Goal: Task Accomplishment & Management: Use online tool/utility

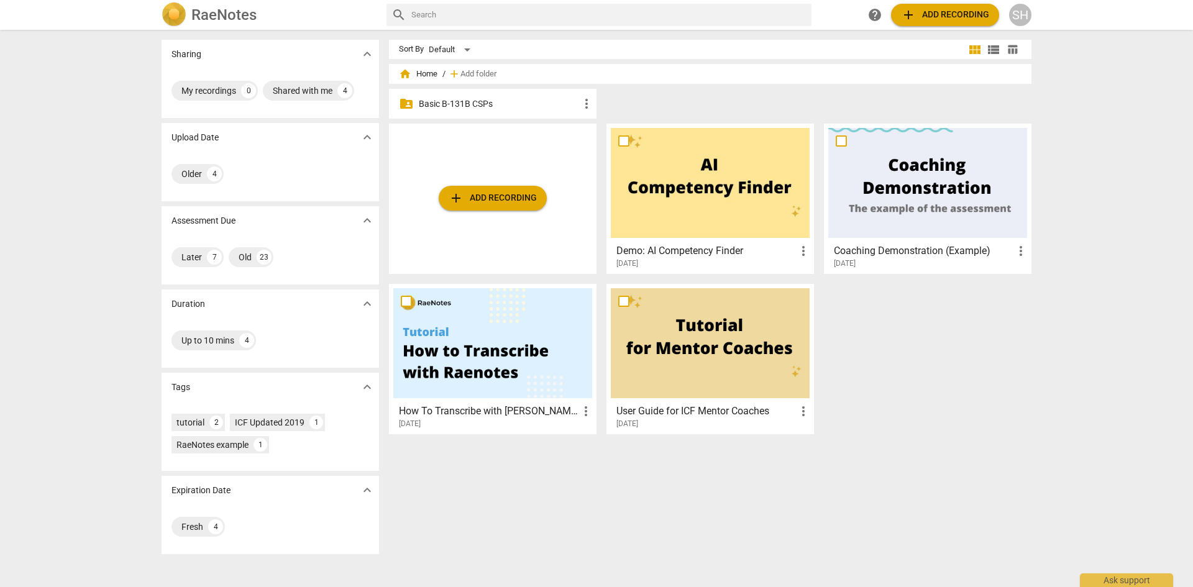
click at [508, 102] on p "Basic B-131B CSPs" at bounding box center [499, 104] width 160 height 13
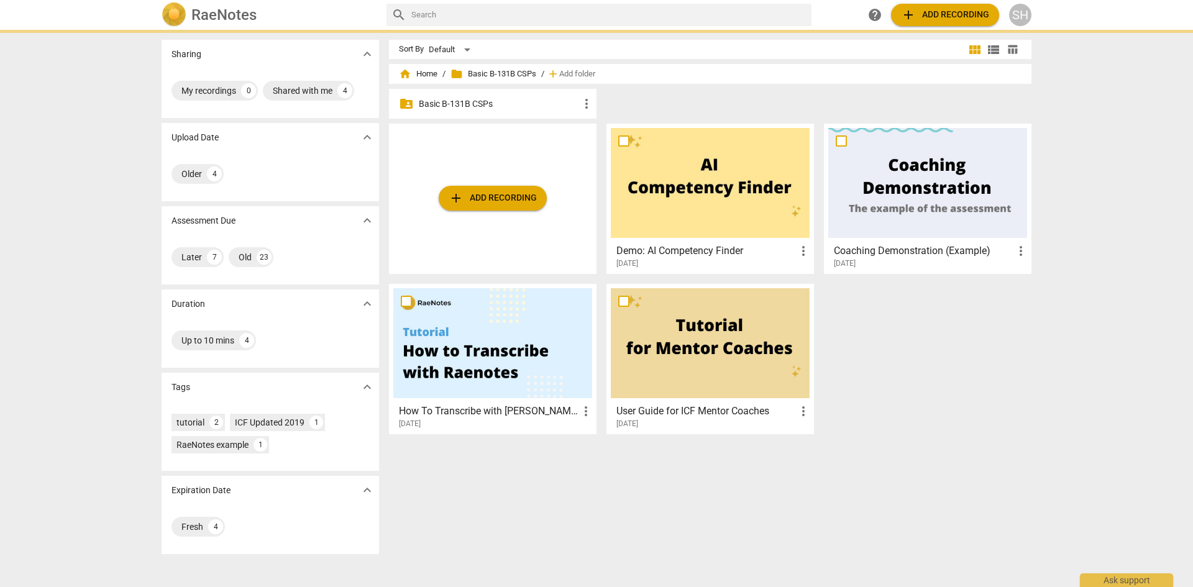
click at [508, 102] on p "Basic B-131B CSPs" at bounding box center [499, 104] width 160 height 13
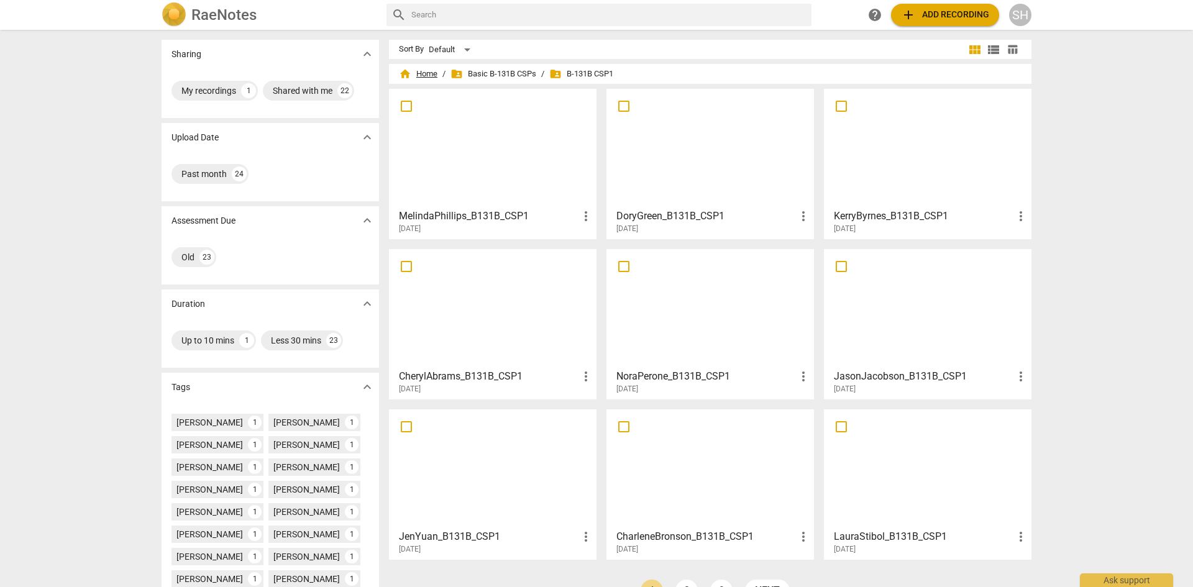
click at [418, 73] on span "home Home" at bounding box center [418, 74] width 39 height 12
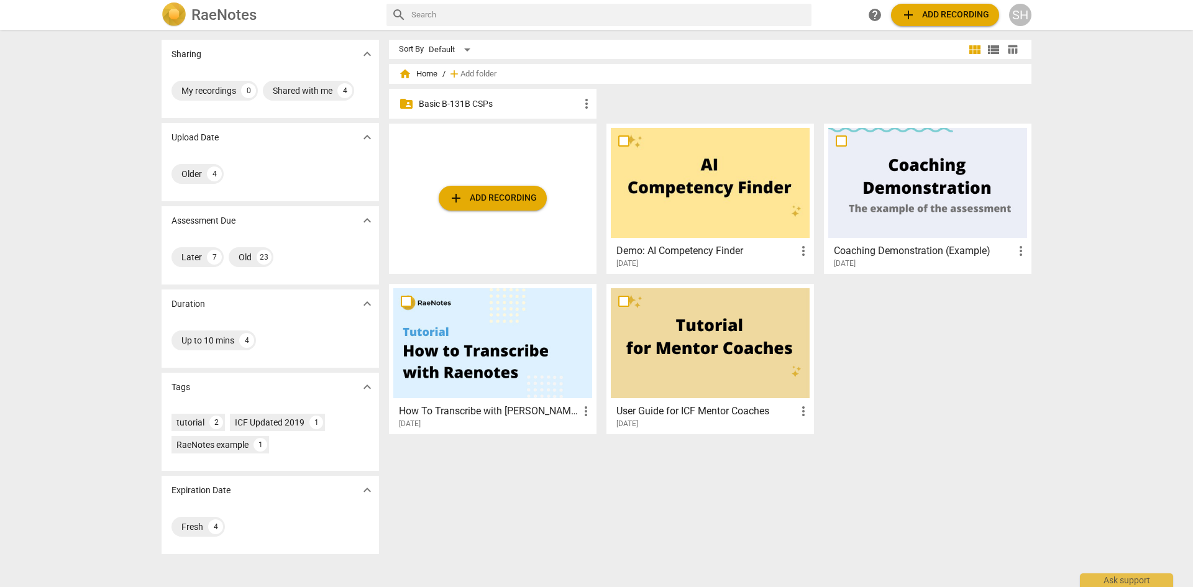
click at [497, 99] on p "Basic B-131B CSPs" at bounding box center [499, 104] width 160 height 13
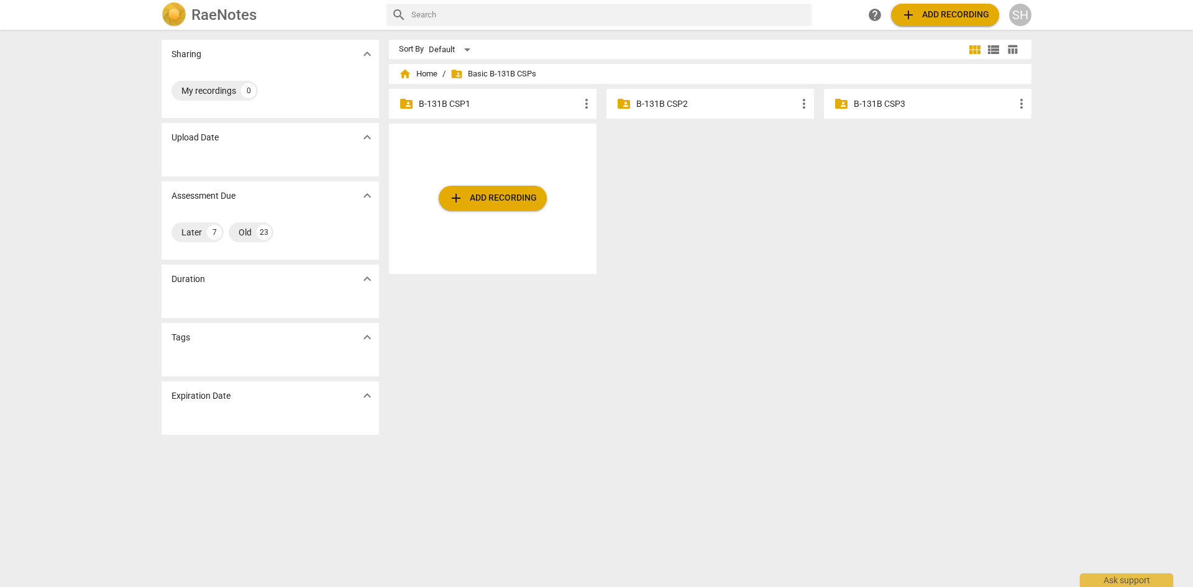
click at [693, 102] on p "B-131B CSP2" at bounding box center [716, 104] width 160 height 13
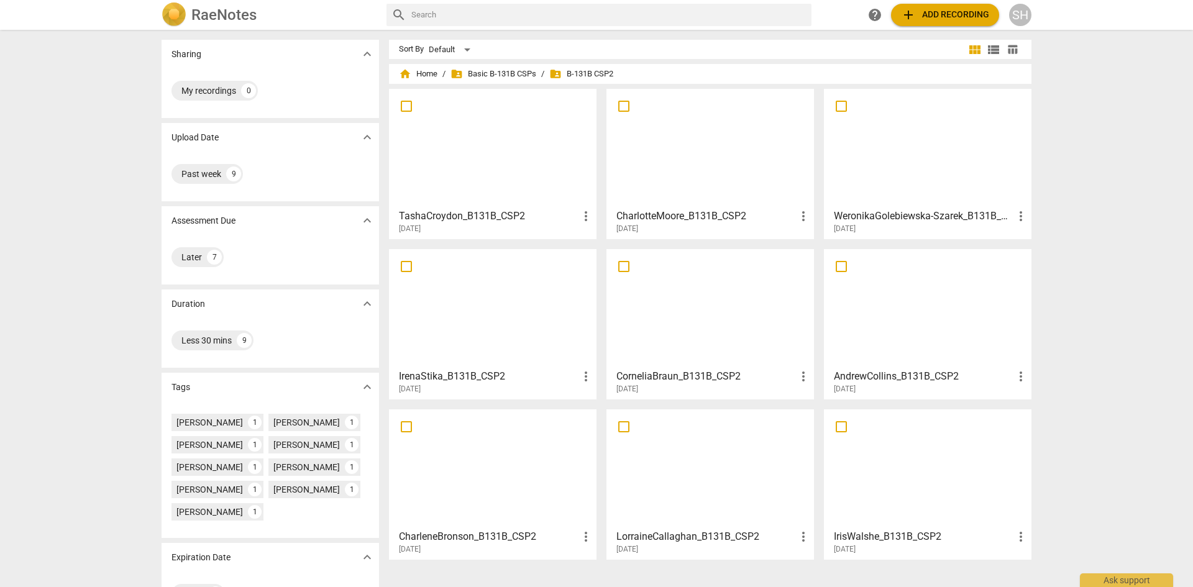
click at [936, 18] on span "add Add recording" at bounding box center [945, 14] width 88 height 15
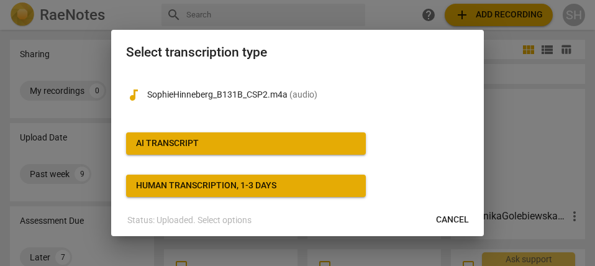
click at [258, 136] on button "AI Transcript" at bounding box center [246, 143] width 240 height 22
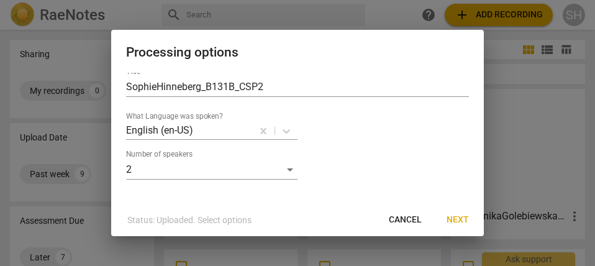
scroll to position [16, 0]
click at [454, 221] on span "Next" at bounding box center [458, 220] width 22 height 12
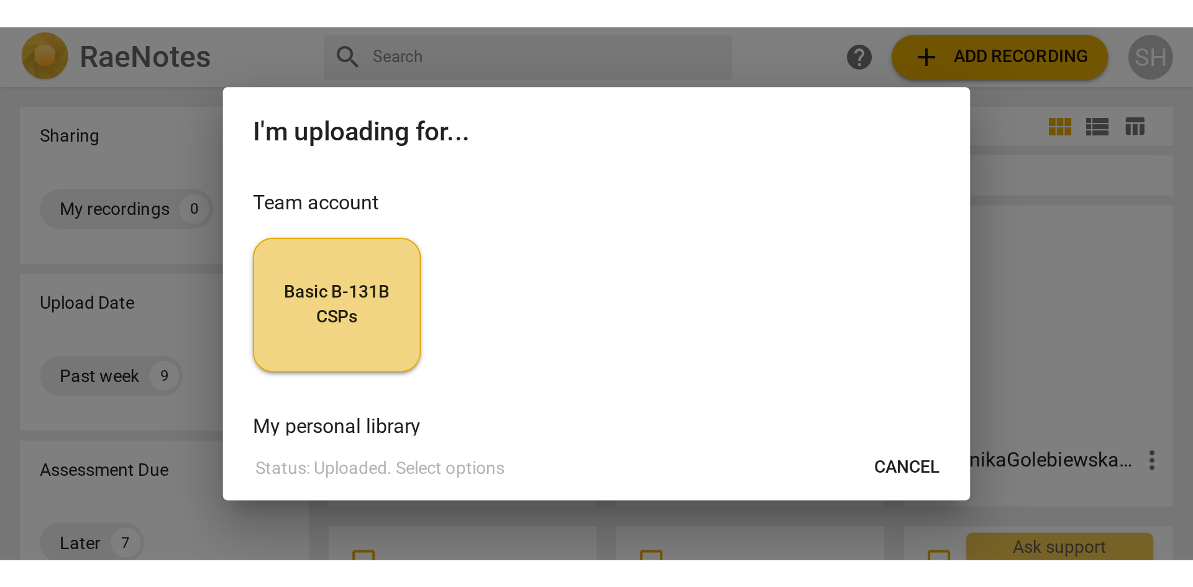
scroll to position [0, 0]
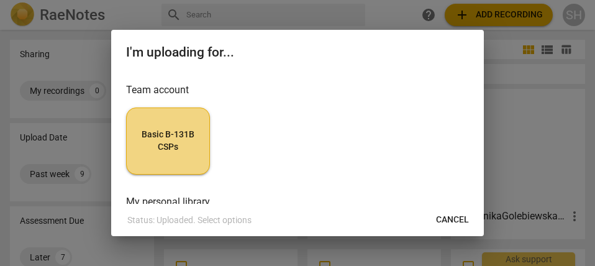
click at [186, 142] on span "Basic B-131B CSPs" at bounding box center [168, 141] width 63 height 24
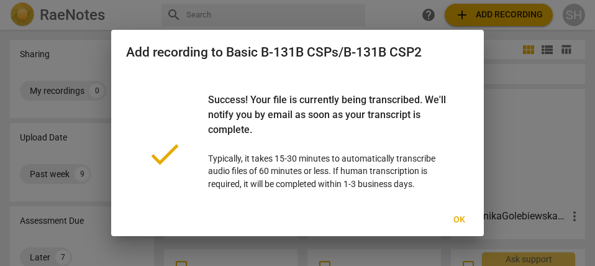
click at [460, 217] on span "Ok" at bounding box center [459, 220] width 20 height 12
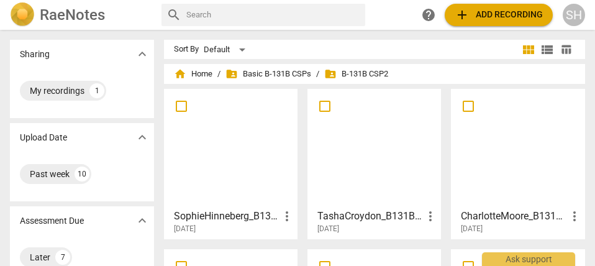
click at [255, 142] on div at bounding box center [230, 148] width 125 height 110
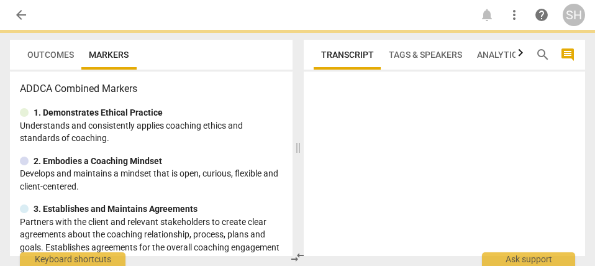
click at [255, 142] on p "Understands and consistently applies coaching ethics and standards of coaching." at bounding box center [151, 131] width 263 height 25
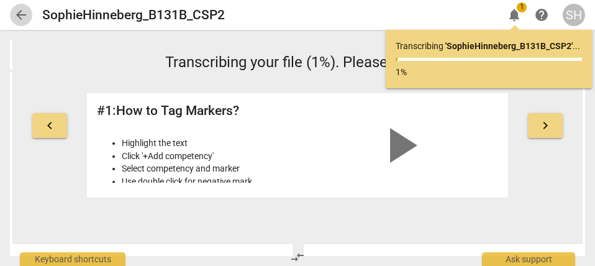
click at [22, 10] on span "arrow_back" at bounding box center [21, 14] width 15 height 15
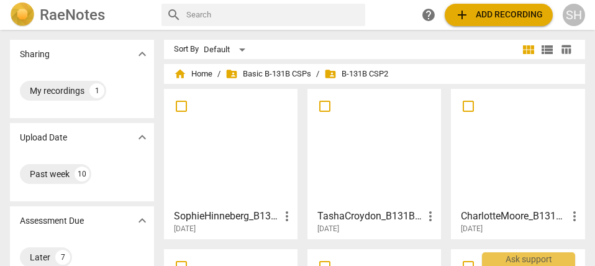
click at [262, 216] on h3 "SophieHinneberg_B131B_CSP2" at bounding box center [227, 216] width 106 height 15
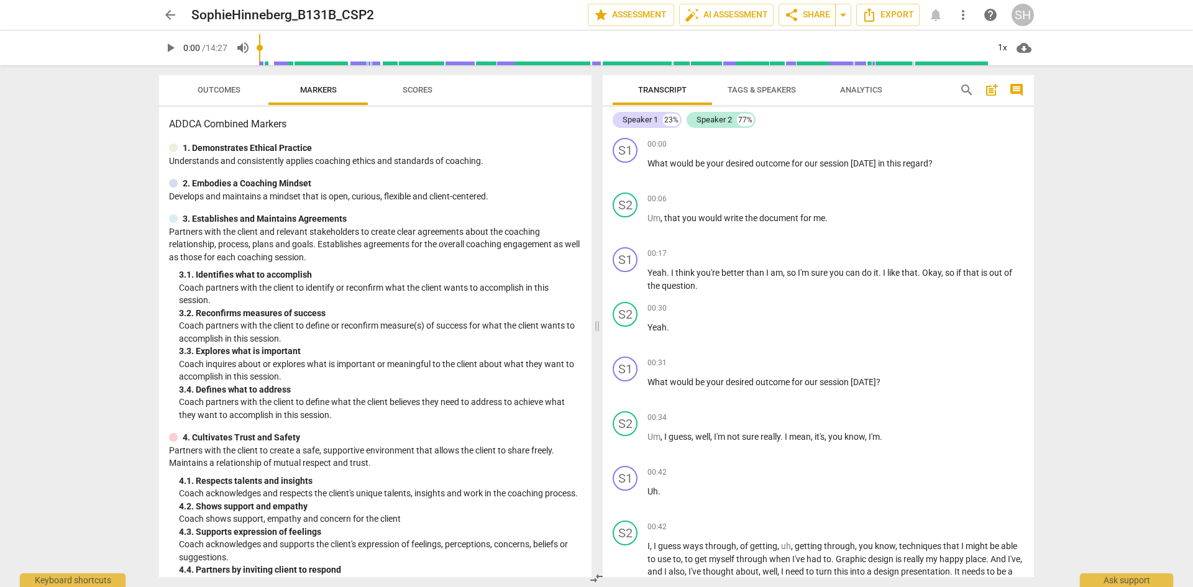
click at [766, 89] on span "Tags & Speakers" at bounding box center [762, 89] width 68 height 9
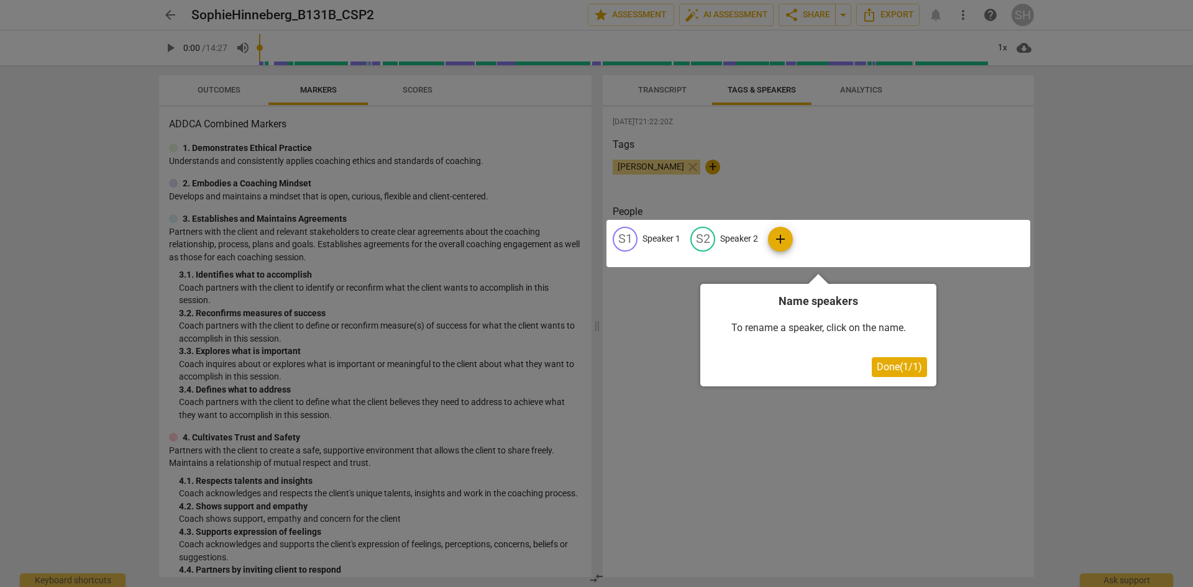
click at [778, 239] on div at bounding box center [818, 243] width 424 height 47
click at [628, 236] on div at bounding box center [818, 243] width 424 height 47
click at [887, 380] on div "Name speakers To rename a speaker, click on the name. Done ( 1 / 1 )" at bounding box center [818, 335] width 236 height 103
click at [881, 408] on div at bounding box center [596, 293] width 1193 height 587
click at [918, 157] on div at bounding box center [596, 293] width 1193 height 587
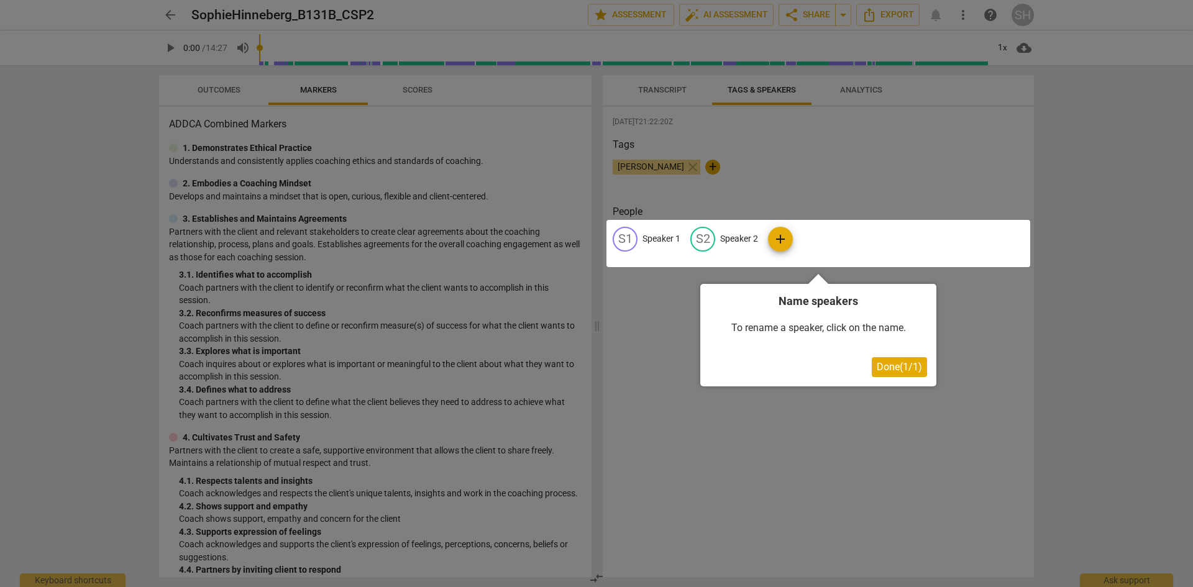
click at [904, 365] on span "Done ( 1 / 1 )" at bounding box center [899, 367] width 45 height 12
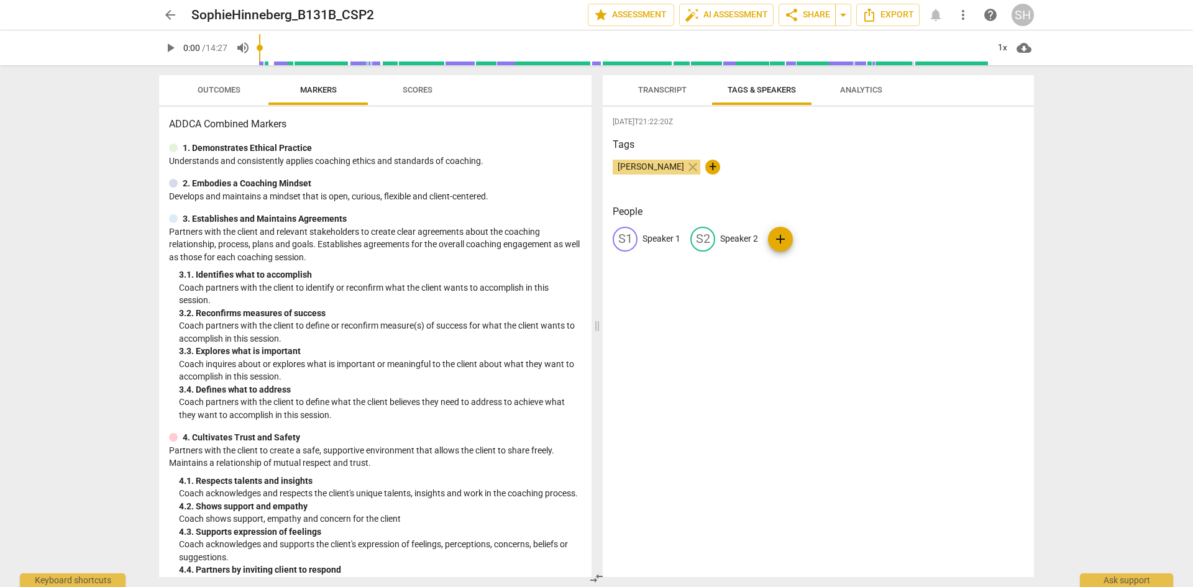
click at [664, 88] on span "Transcript" at bounding box center [662, 89] width 48 height 9
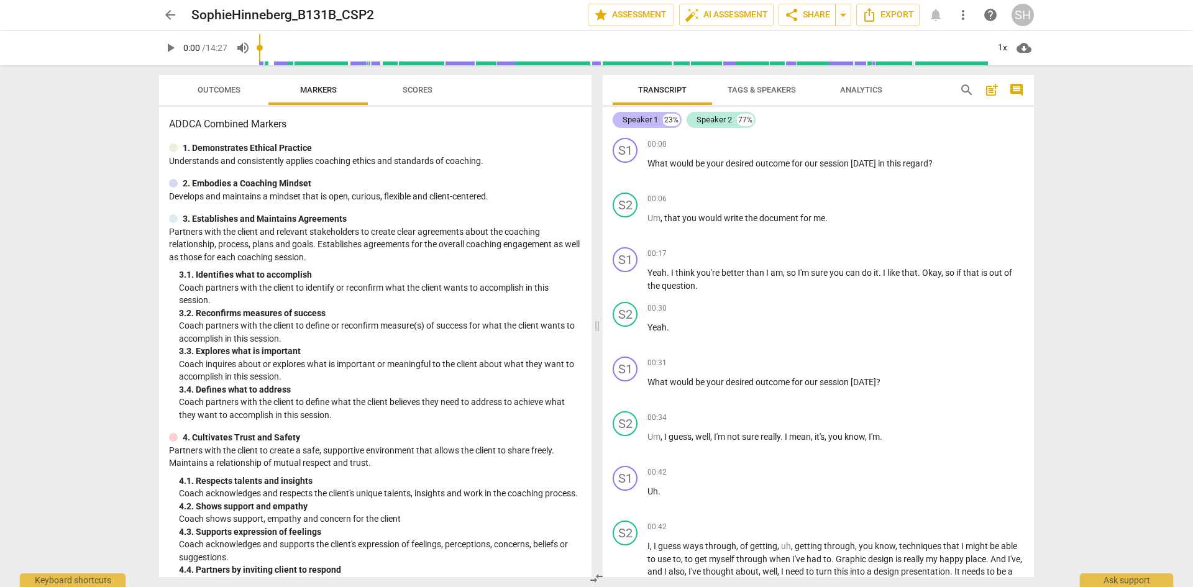
drag, startPoint x: 623, startPoint y: 145, endPoint x: 649, endPoint y: 122, distance: 34.8
click at [649, 122] on div "Speaker 1" at bounding box center [640, 120] width 35 height 12
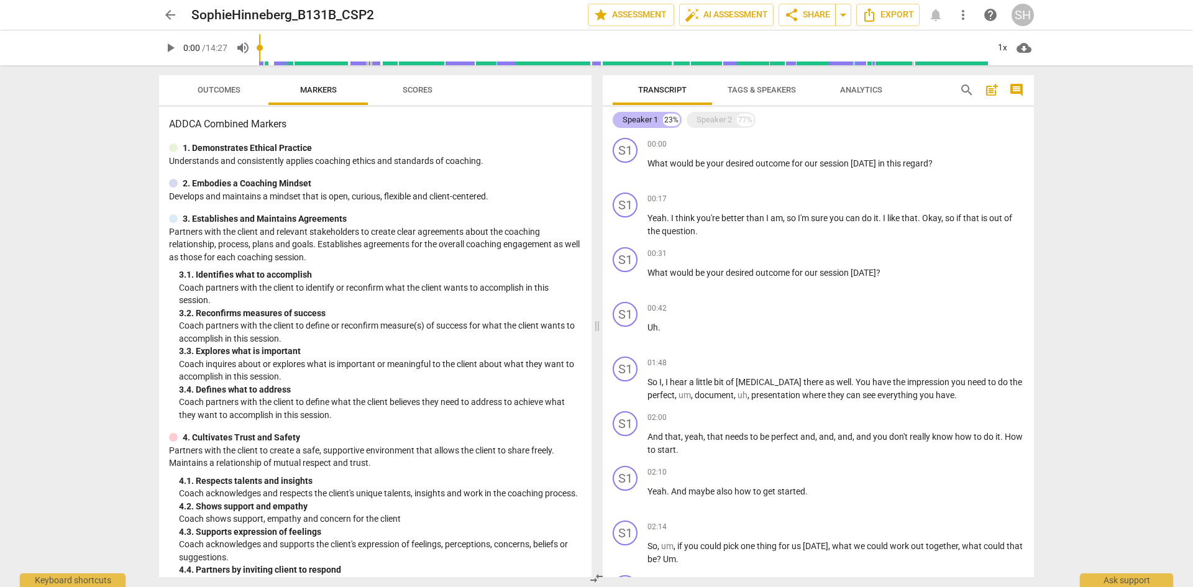
click at [649, 121] on div "Speaker 1" at bounding box center [640, 120] width 35 height 12
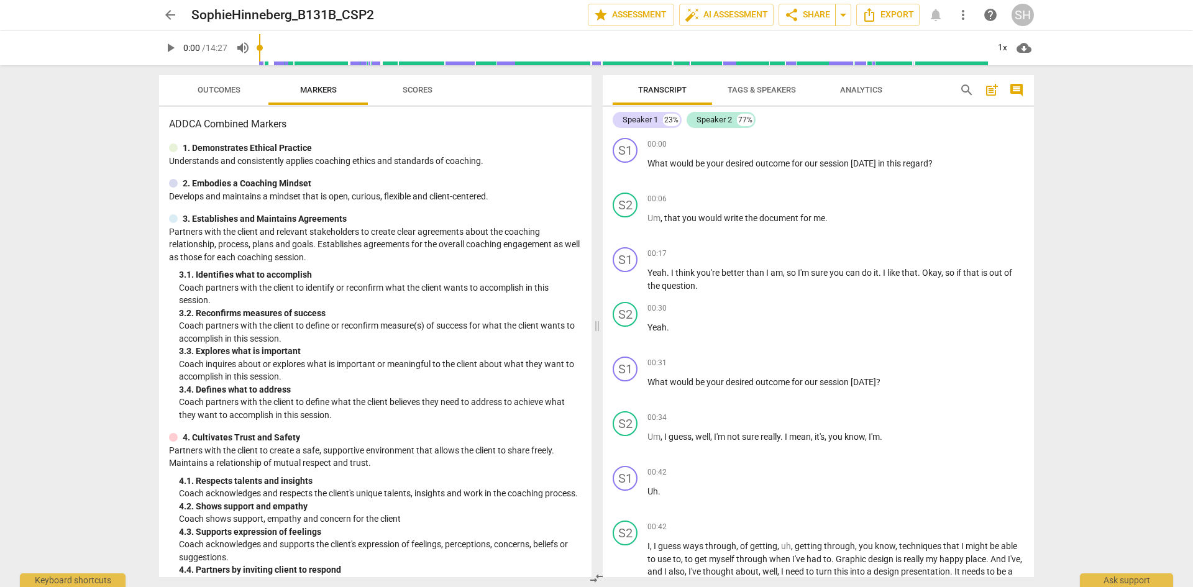
click at [754, 86] on span "Tags & Speakers" at bounding box center [762, 89] width 68 height 9
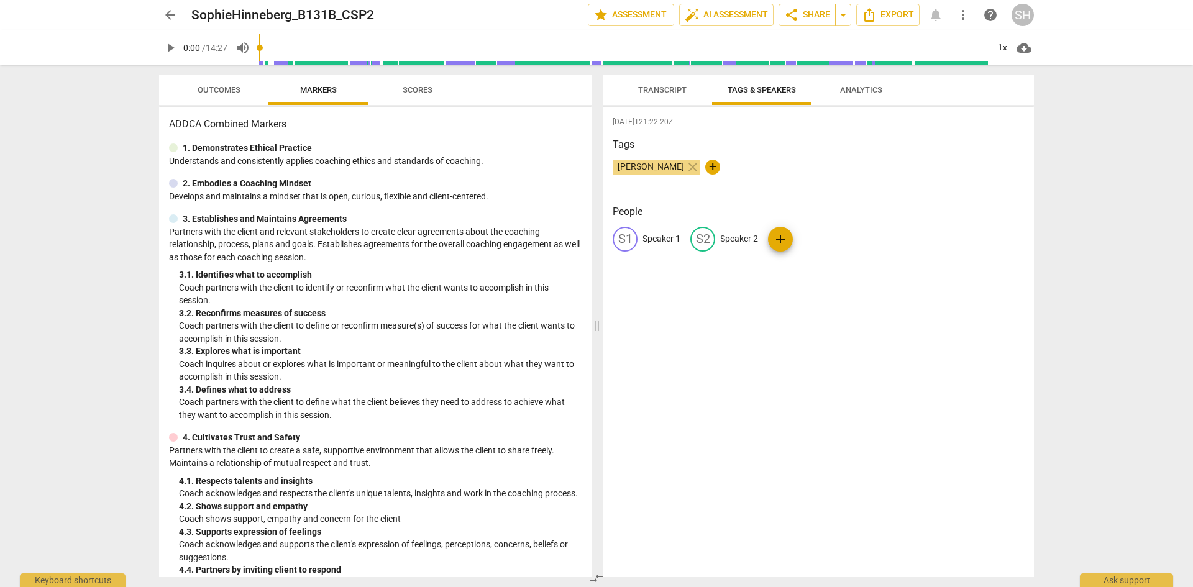
click at [702, 236] on div "S2" at bounding box center [702, 239] width 25 height 25
type input "ISA"
click at [728, 273] on div "[DATE]T21:22:20Z Tags [PERSON_NAME] close + People S1 Speaker 1 edit ISA delete…" at bounding box center [818, 342] width 431 height 470
click at [654, 239] on p "Speaker 1" at bounding box center [662, 238] width 38 height 13
type input "[PERSON_NAME]"
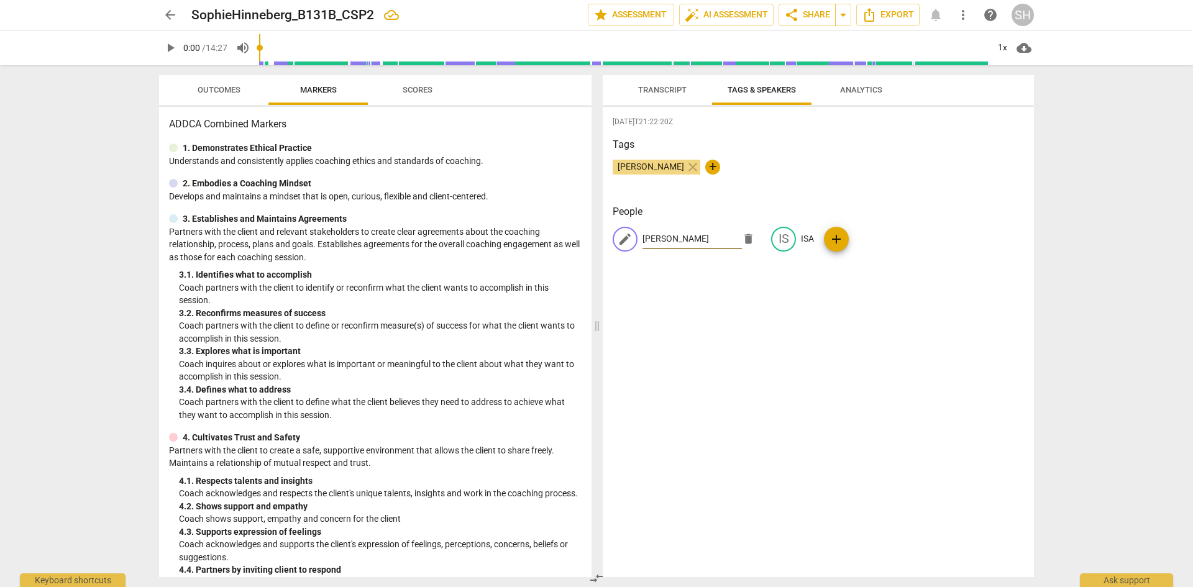
click at [753, 314] on div "[DATE]T21:22:20Z Tags [PERSON_NAME] close + People edit [PERSON_NAME] IS ISA add" at bounding box center [818, 342] width 431 height 470
click at [664, 91] on span "Transcript" at bounding box center [662, 89] width 48 height 9
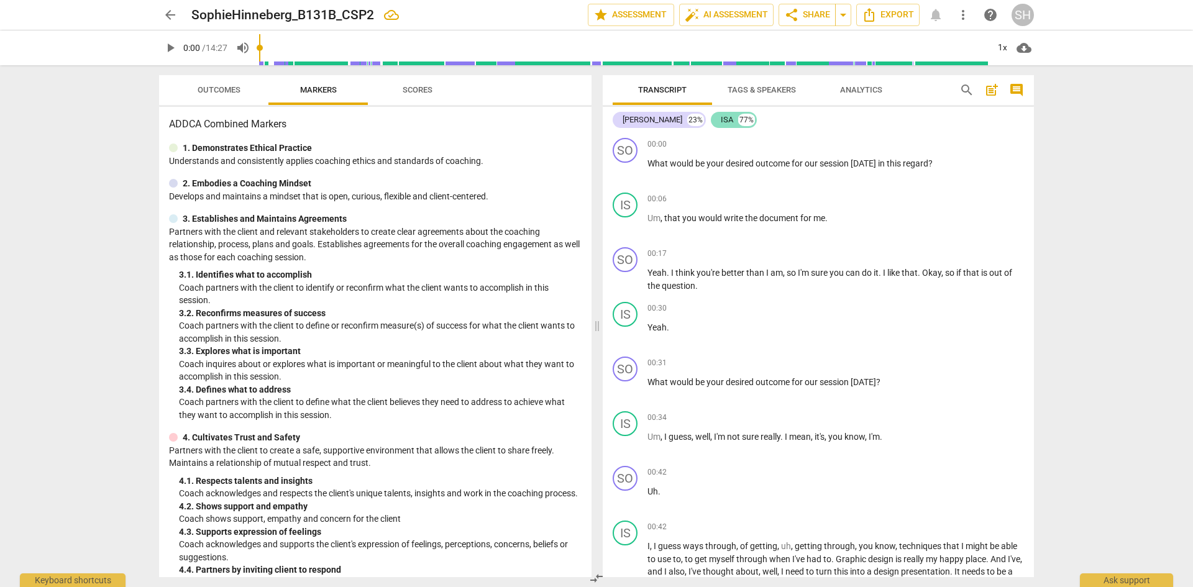
click at [711, 117] on div "ISA 77%" at bounding box center [734, 120] width 46 height 16
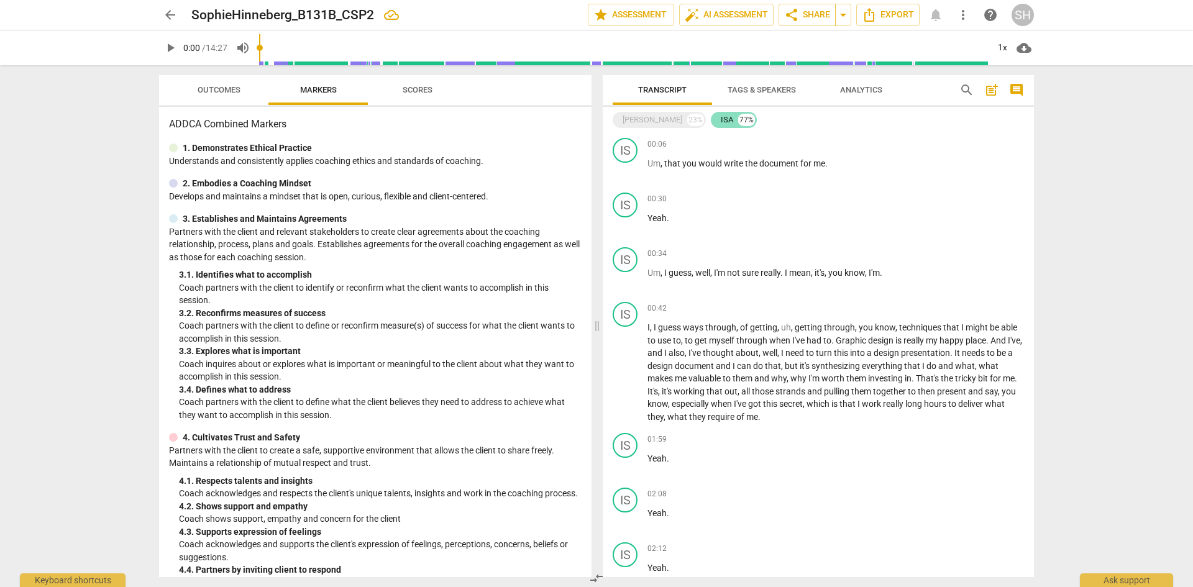
click at [711, 117] on div "ISA 77%" at bounding box center [734, 120] width 46 height 16
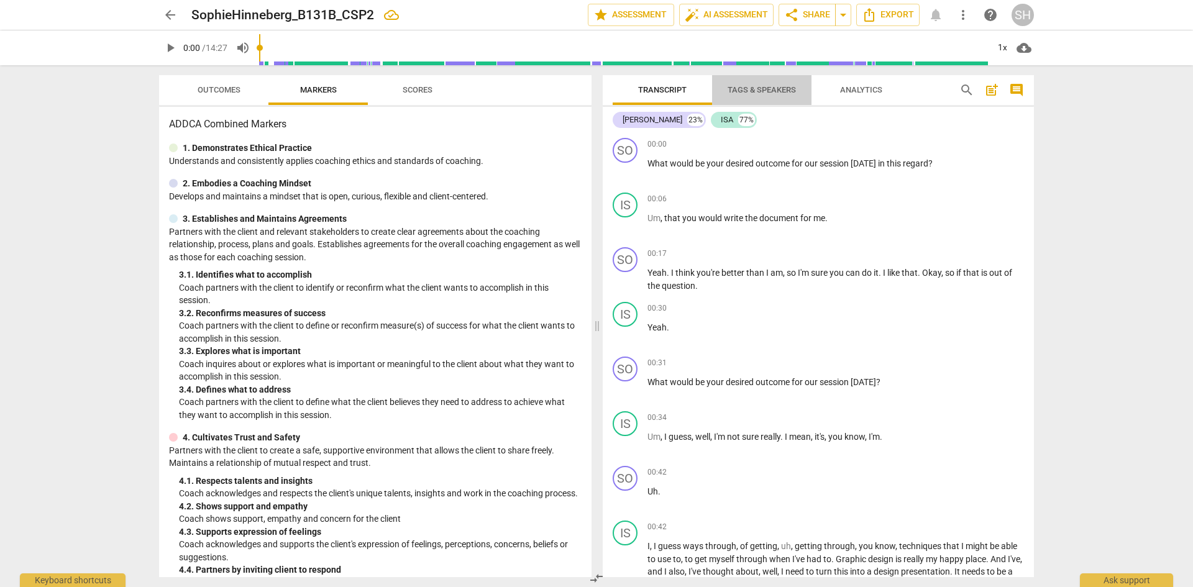
click at [749, 86] on span "Tags & Speakers" at bounding box center [762, 89] width 68 height 9
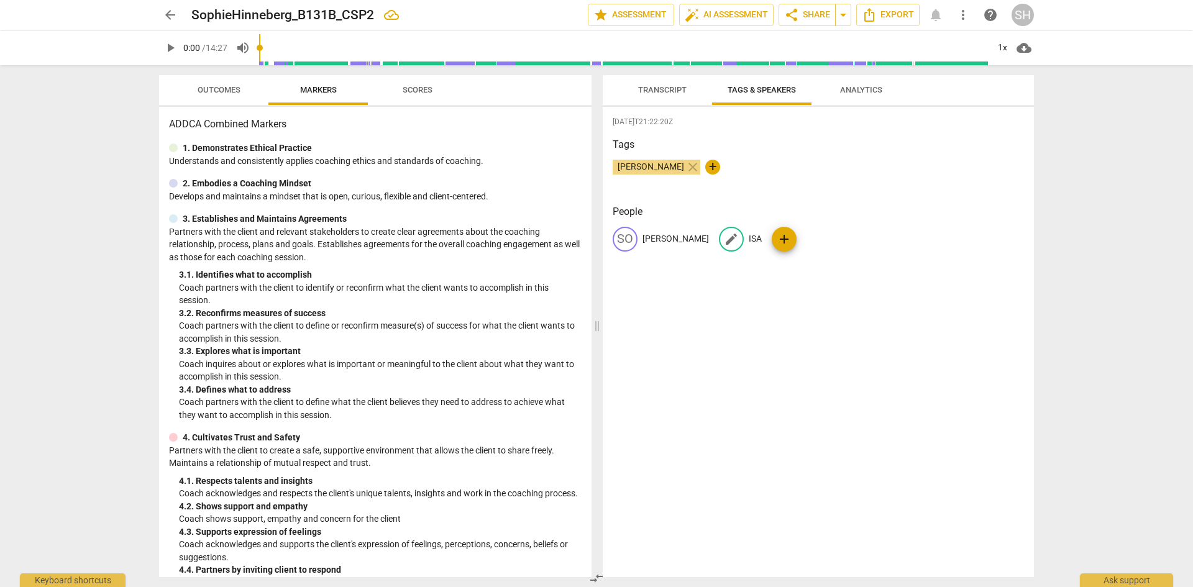
click at [724, 234] on span "edit" at bounding box center [731, 239] width 15 height 15
type input "s"
type input "Isa"
click at [764, 309] on div "[DATE]T21:22:20Z Tags [PERSON_NAME] close + People SO [PERSON_NAME] edit Isa de…" at bounding box center [818, 342] width 431 height 470
click at [667, 89] on span "Transcript" at bounding box center [662, 89] width 48 height 9
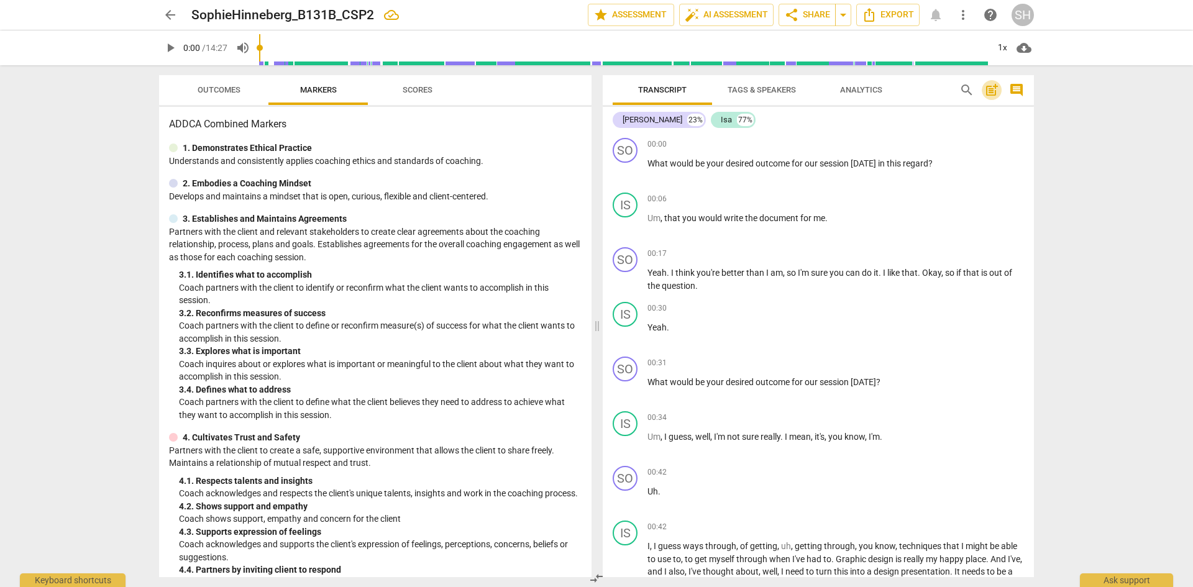
click at [988, 87] on span "post_add" at bounding box center [991, 90] width 15 height 15
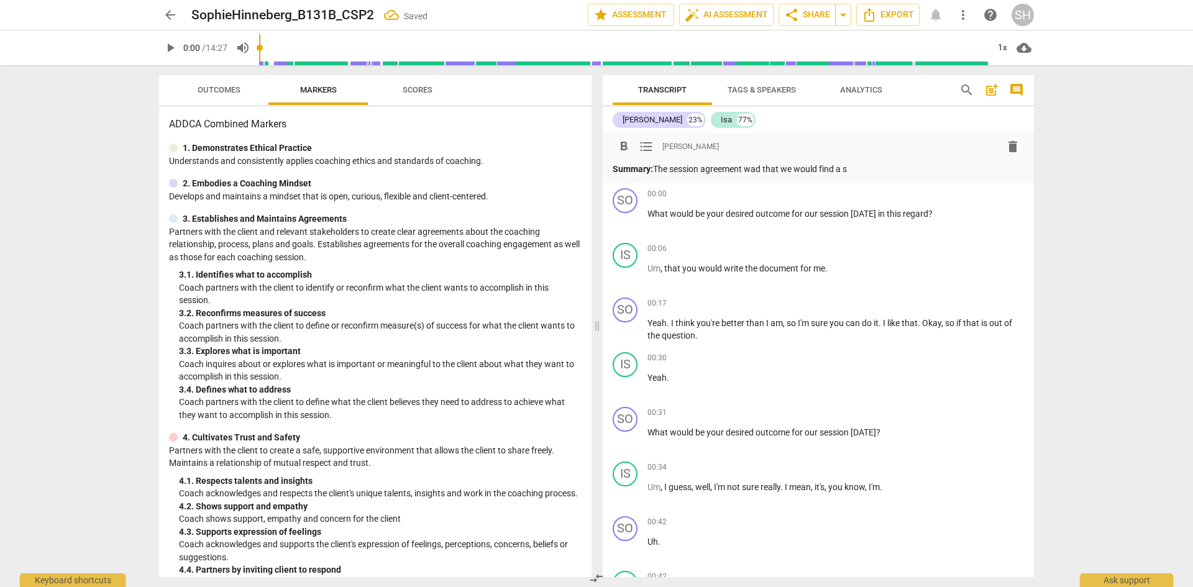
click at [763, 169] on p "Summary: The session agreement wad that we would find a s" at bounding box center [818, 169] width 411 height 13
click at [764, 168] on p "Summary: The session agreement wad that we would find a s" at bounding box center [818, 169] width 411 height 13
click at [853, 170] on p "Summary: The session agreement was that we would find a s" at bounding box center [818, 169] width 411 height 13
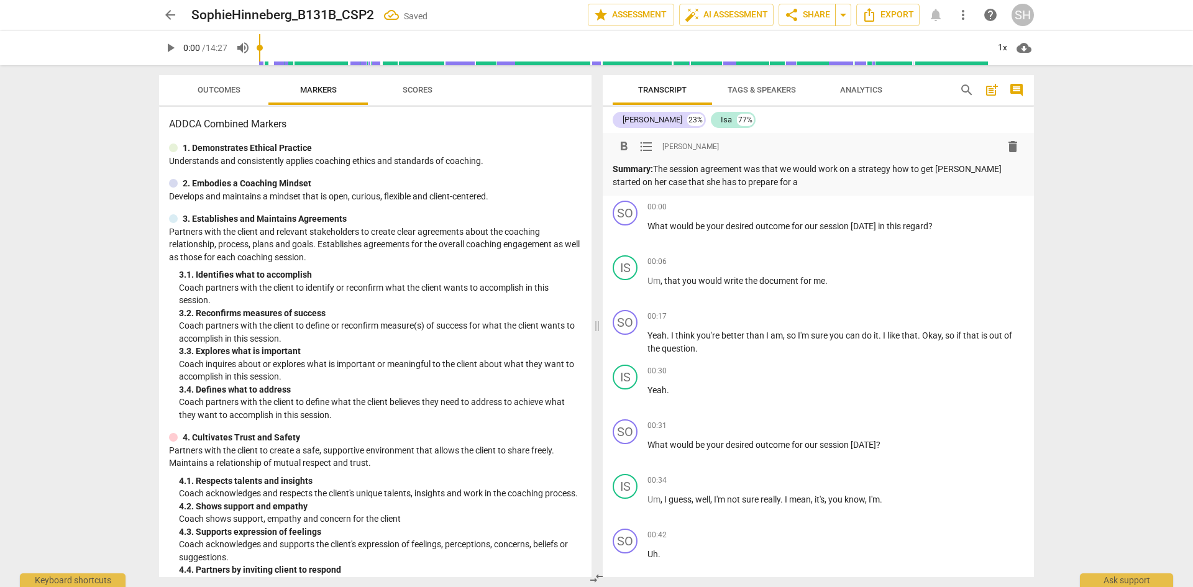
click at [1009, 168] on p "Summary: The session agreement was that we would work on a strategy how to get …" at bounding box center [818, 175] width 411 height 25
click at [776, 183] on p "Summary: The session agreement was that we would work on a strategy how to get …" at bounding box center [818, 175] width 411 height 25
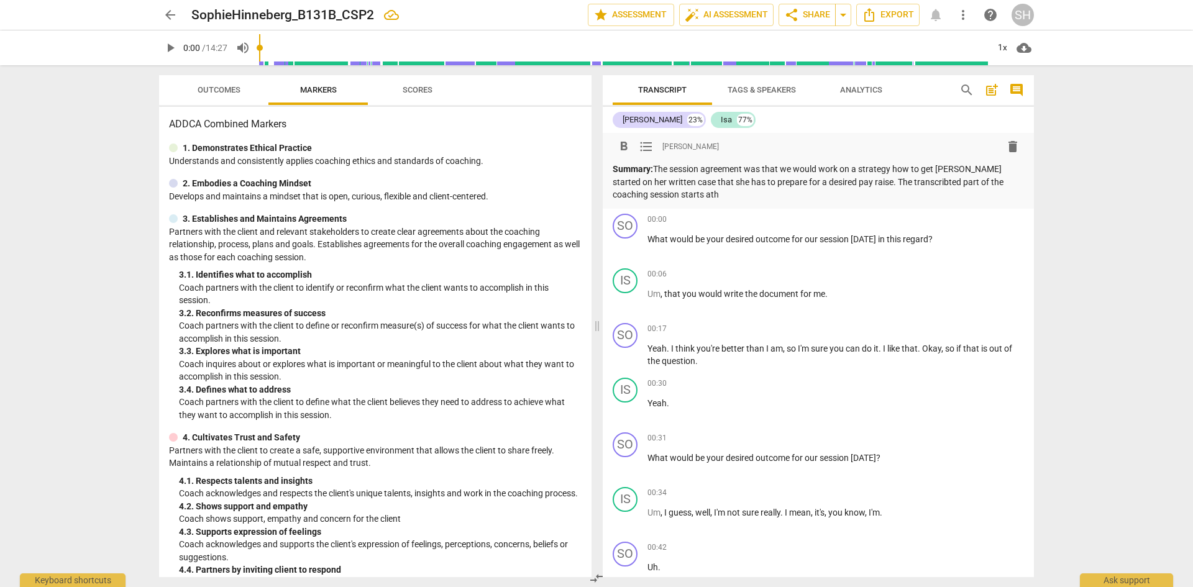
click at [897, 181] on p "Summary: The session agreement was that we would work on a strategy how to get …" at bounding box center [818, 182] width 411 height 39
click at [711, 183] on p "Summary: The session agreement was that we would work on a strategy how to get …" at bounding box center [818, 182] width 411 height 39
click at [657, 196] on p "Summary: The session agreement was that we would work on a strategy how to get …" at bounding box center [818, 182] width 411 height 39
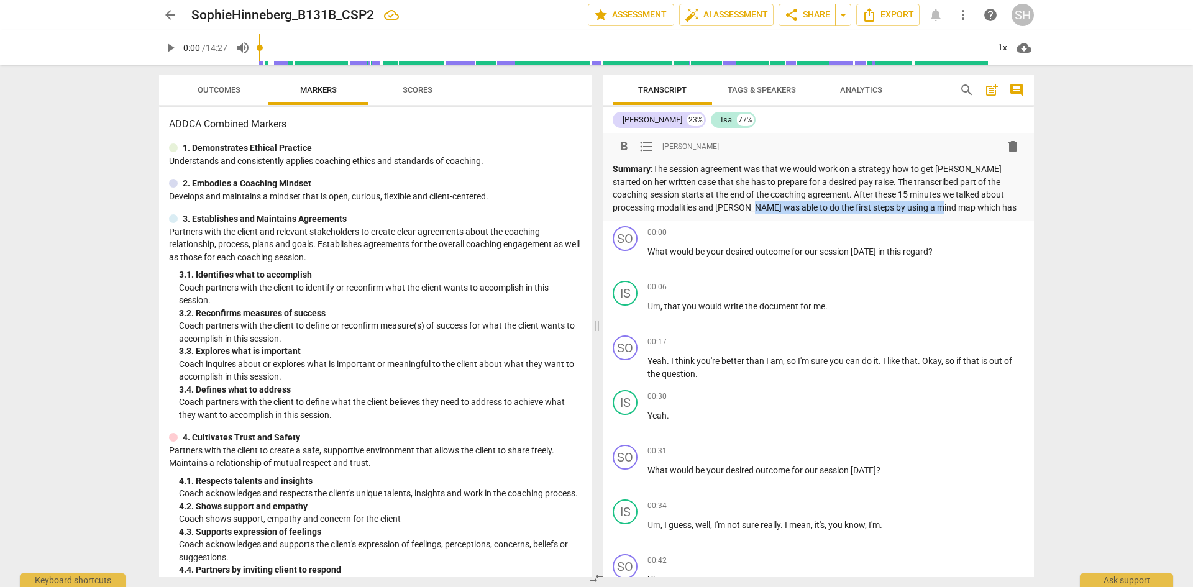
drag, startPoint x: 924, startPoint y: 208, endPoint x: 733, endPoint y: 204, distance: 190.8
click at [733, 204] on p "Summary: The session agreement was that we would work on a strategy how to get …" at bounding box center [818, 188] width 411 height 51
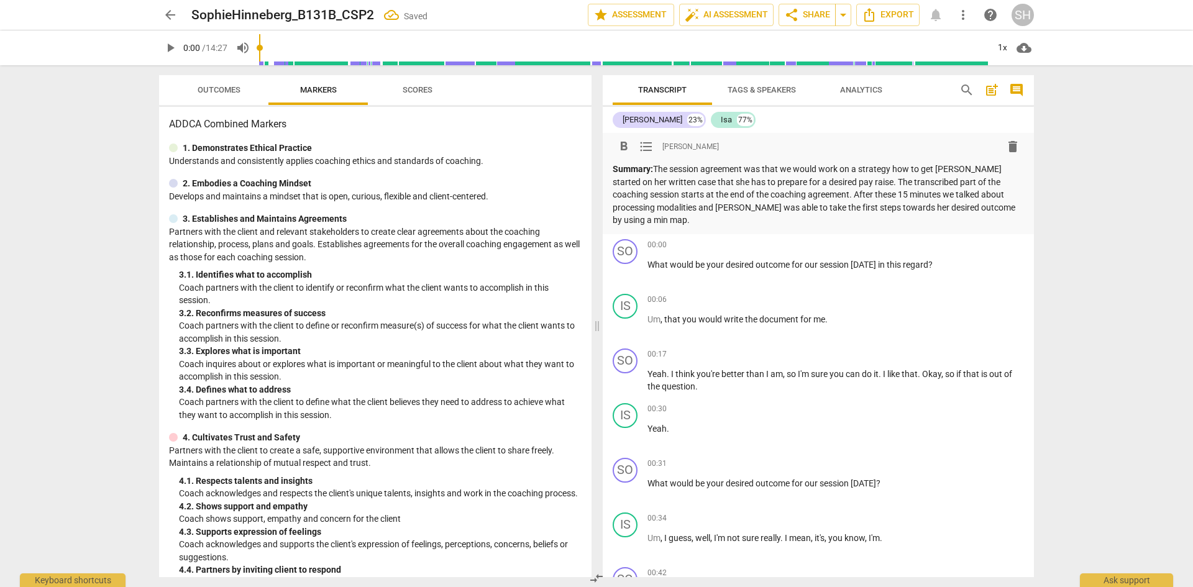
click at [954, 206] on p "Summary: The session agreement was that we would work on a strategy how to get …" at bounding box center [818, 195] width 411 height 64
click at [981, 203] on p "Summary: The session agreement was that we would work on a strategy how to get …" at bounding box center [818, 195] width 411 height 64
click at [956, 210] on p "Summary: The session agreement was that we would work on a strategy how to get …" at bounding box center [818, 195] width 411 height 64
click at [862, 86] on span "Analytics" at bounding box center [861, 89] width 42 height 9
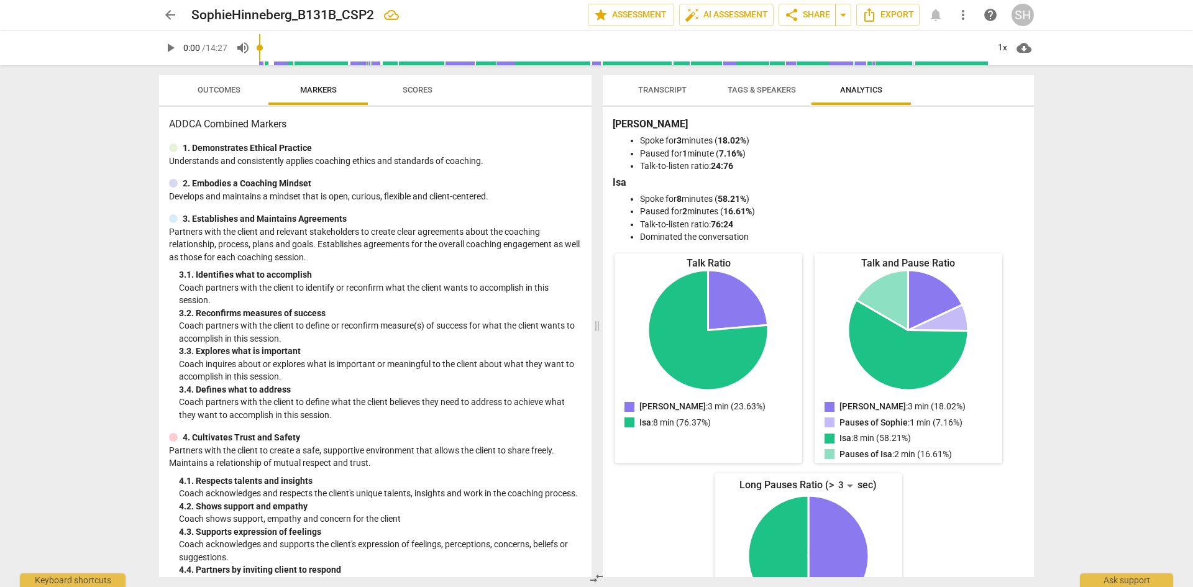
click at [774, 86] on span "Tags & Speakers" at bounding box center [762, 89] width 68 height 9
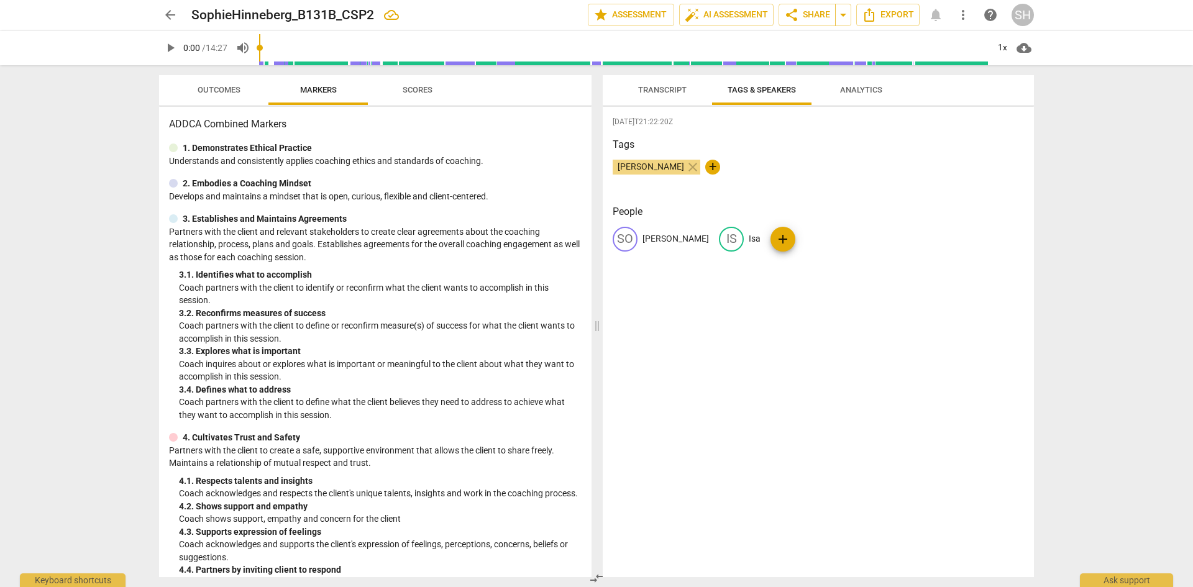
click at [674, 88] on span "Transcript" at bounding box center [662, 89] width 48 height 9
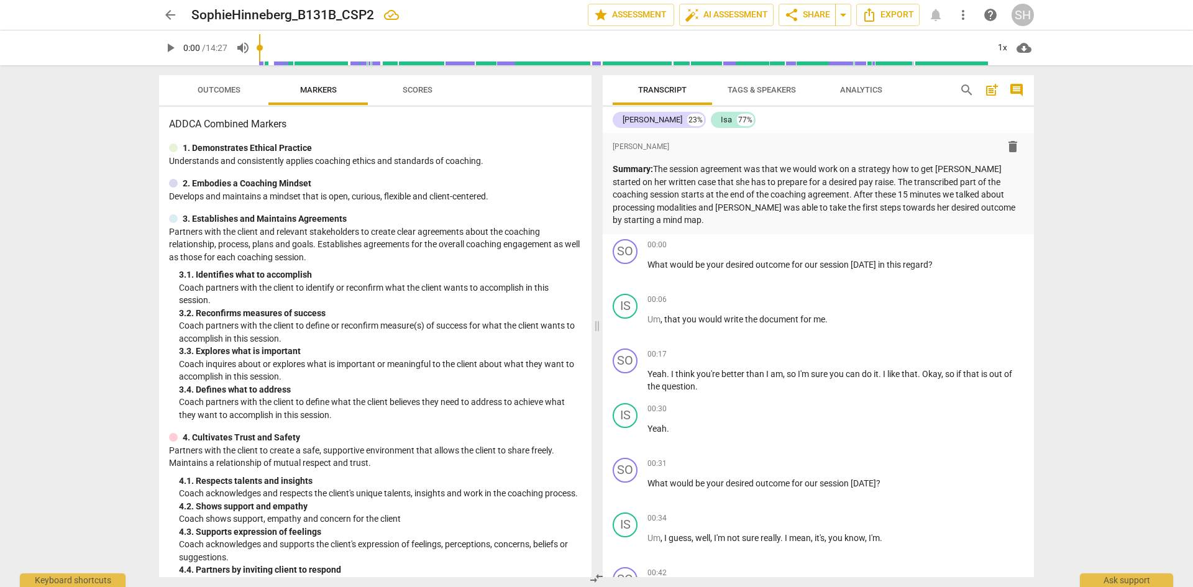
click at [1024, 9] on div "SH" at bounding box center [1023, 15] width 22 height 22
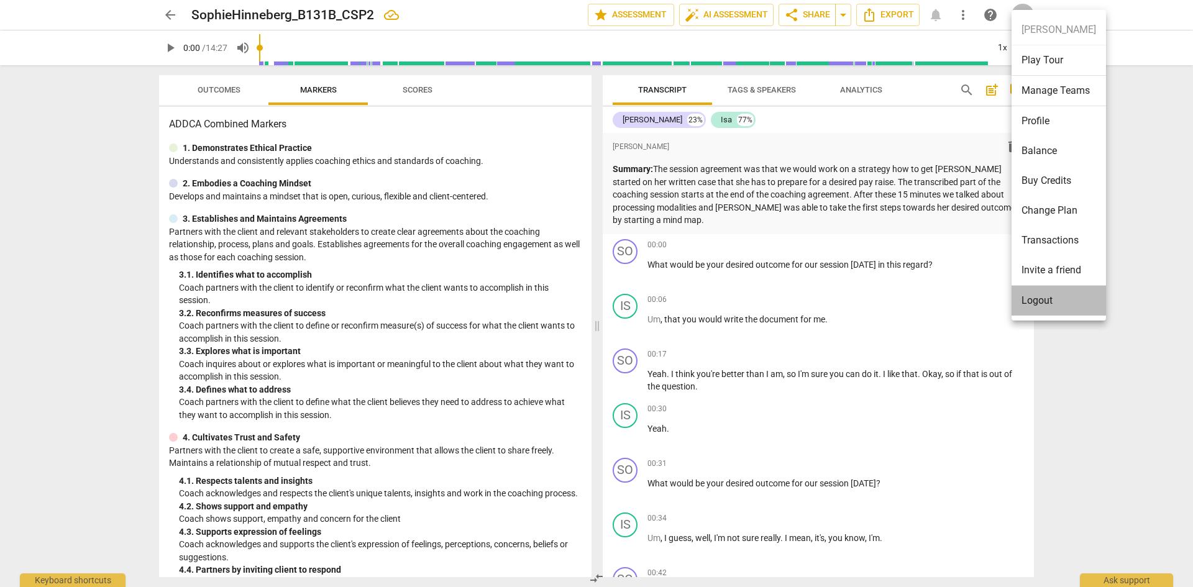
click at [1040, 300] on li "Logout" at bounding box center [1059, 301] width 94 height 30
